Goal: Information Seeking & Learning: Find specific fact

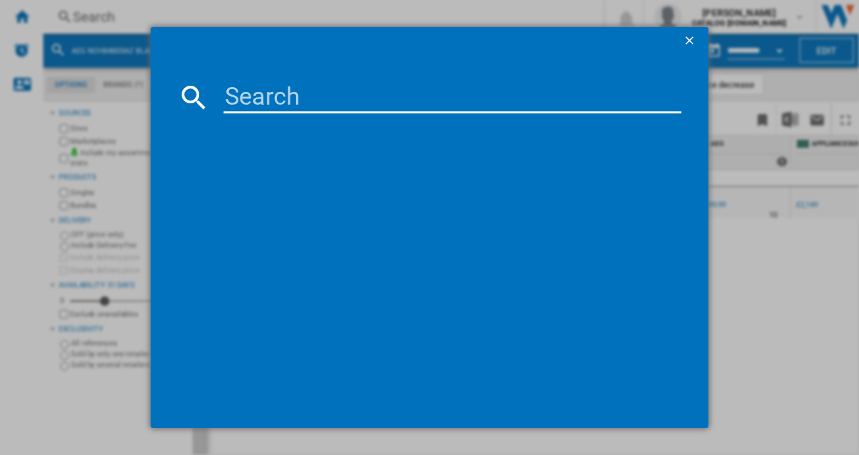
paste input "PCP6A5B90"
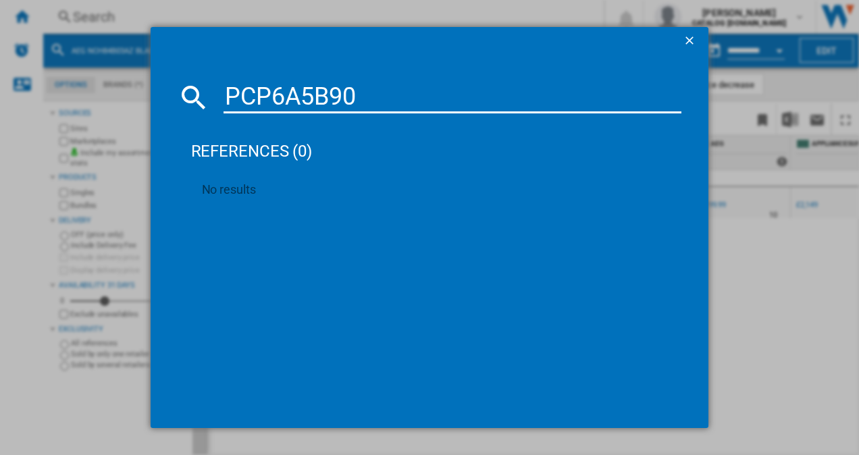
drag, startPoint x: 403, startPoint y: 89, endPoint x: 130, endPoint y: 95, distance: 273.0
click at [130, 95] on div "PCP6A5B90 references (0) No results" at bounding box center [429, 227] width 859 height 455
paste input "Q7A5I"
type input "PCQ7A5I90"
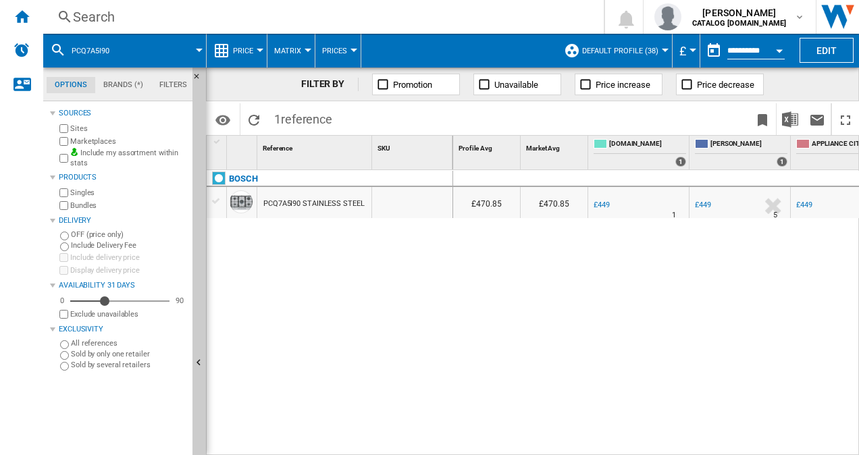
click at [324, 203] on div "PCQ7A5I90 STAINLESS STEEL" at bounding box center [314, 204] width 101 height 31
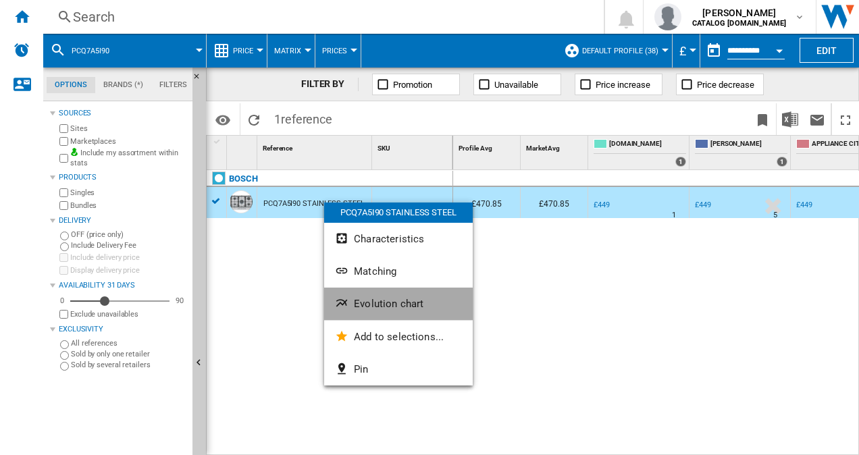
drag, startPoint x: 450, startPoint y: 208, endPoint x: 390, endPoint y: 312, distance: 120.2
click at [390, 312] on button "Evolution chart" at bounding box center [398, 304] width 149 height 32
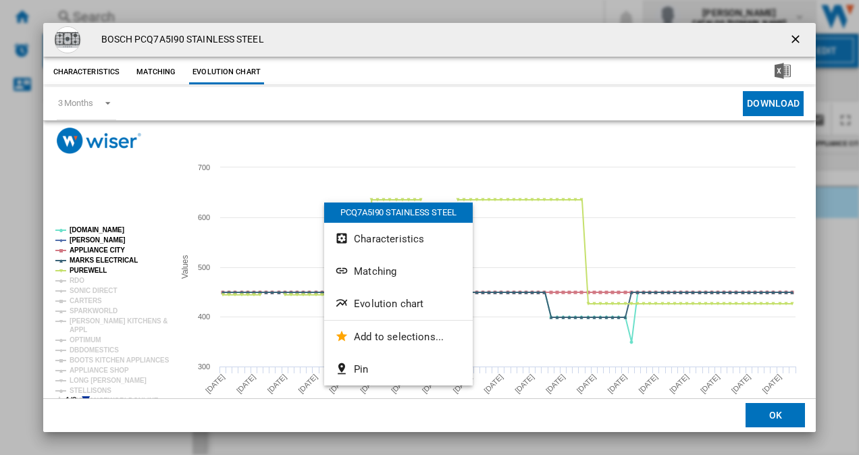
drag, startPoint x: 788, startPoint y: 39, endPoint x: 789, endPoint y: 31, distance: 7.5
click at [789, 39] on ng-md-icon "getI18NText('BUTTONS.CLOSE_DIALOG')" at bounding box center [797, 40] width 16 height 16
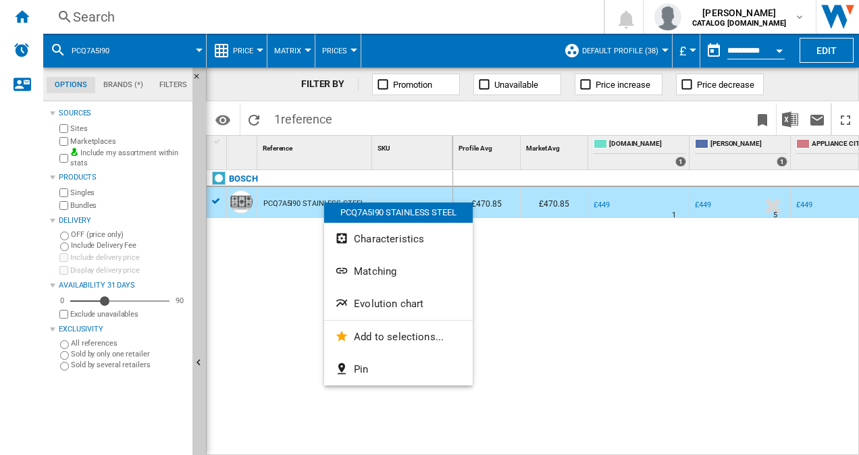
click at [93, 23] on div "Search" at bounding box center [321, 16] width 496 height 19
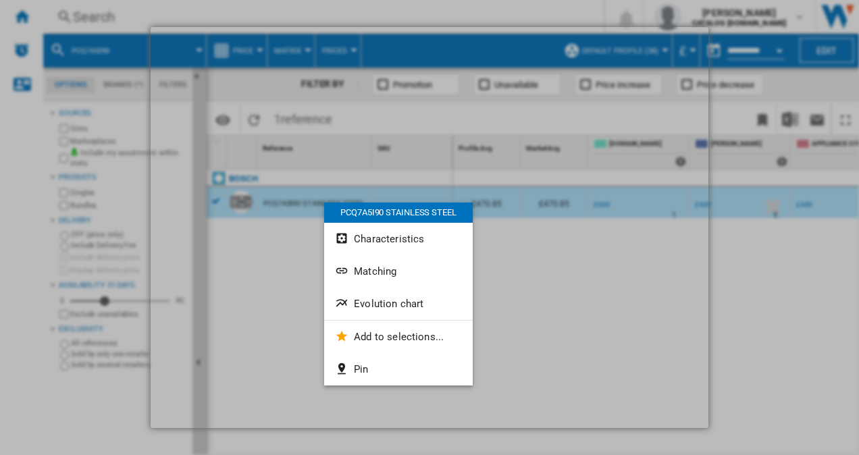
click at [780, 270] on div at bounding box center [429, 227] width 859 height 455
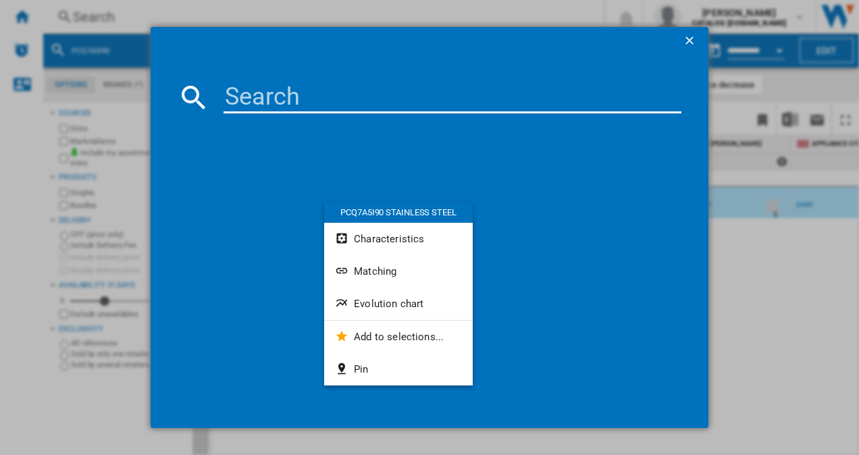
click at [386, 76] on md-dialog-content at bounding box center [430, 241] width 559 height 374
click at [376, 94] on input at bounding box center [453, 97] width 459 height 32
paste input "PGQ7B5B90"
type input "PGQ7B5B90"
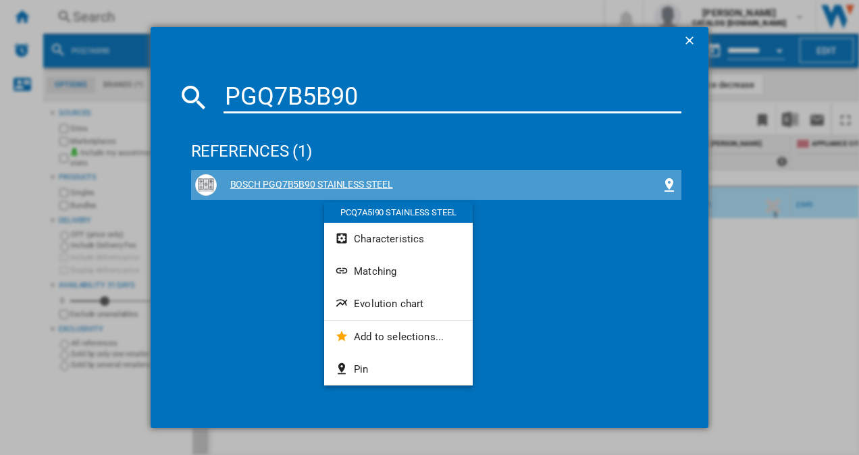
click at [262, 182] on div "BOSCH PGQ7B5B90 STAINLESS STEEL" at bounding box center [439, 185] width 445 height 14
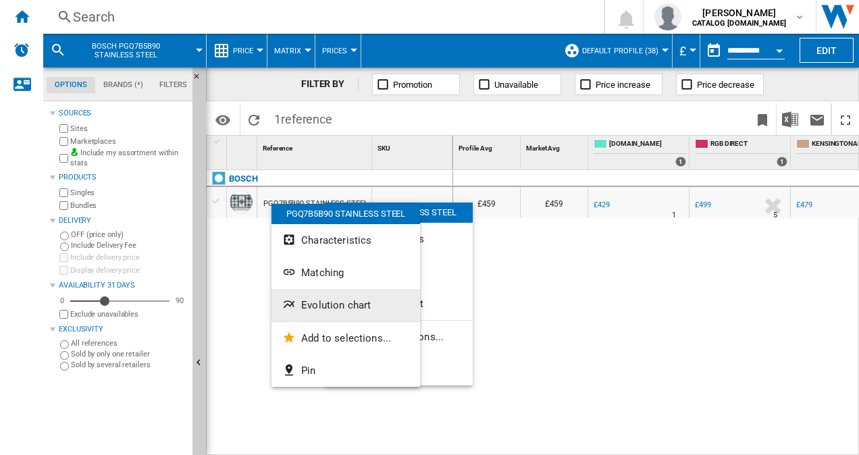
click at [332, 311] on span "Evolution chart" at bounding box center [336, 305] width 70 height 12
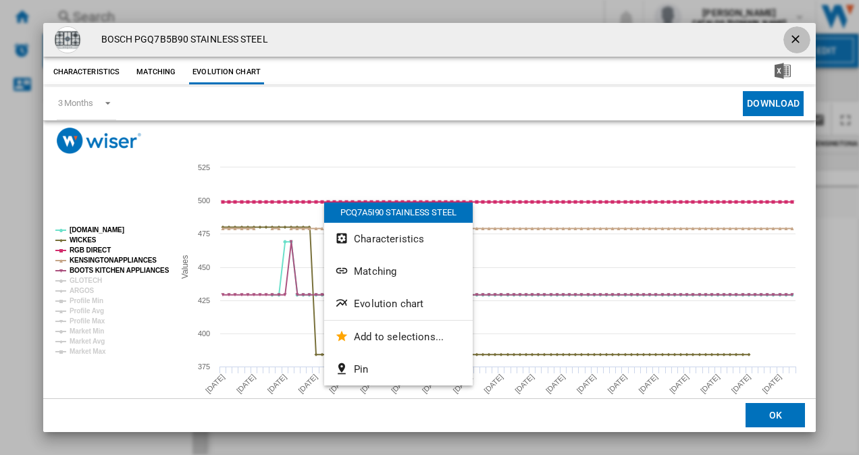
click at [789, 42] on ng-md-icon "getI18NText('BUTTONS.CLOSE_DIALOG')" at bounding box center [797, 40] width 16 height 16
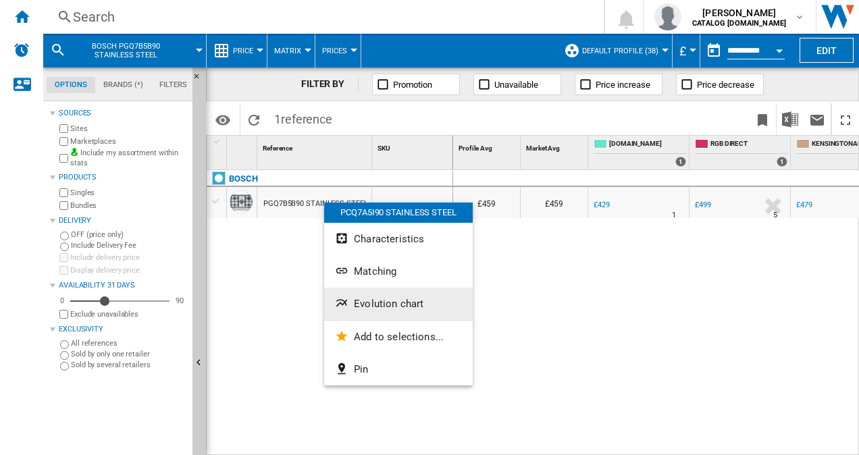
click at [378, 305] on span "Evolution chart" at bounding box center [389, 304] width 70 height 12
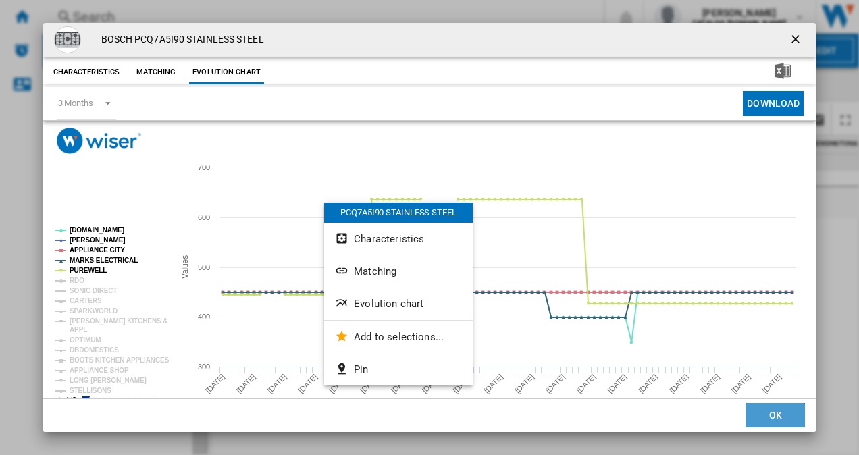
click at [751, 416] on button "OK" at bounding box center [775, 416] width 59 height 24
